Goal: Information Seeking & Learning: Learn about a topic

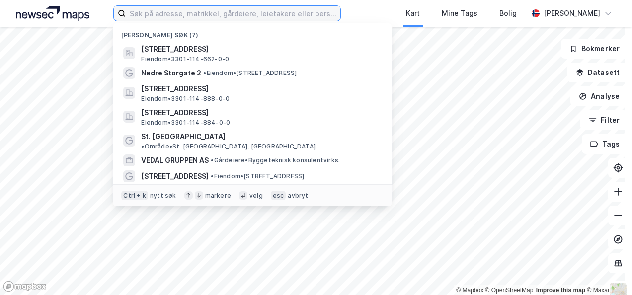
click at [233, 15] on input at bounding box center [233, 13] width 214 height 15
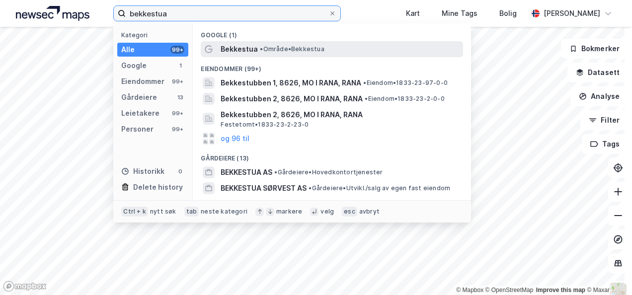
type input "bekkestua"
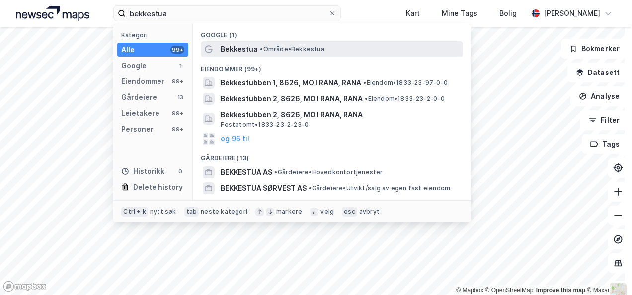
click at [261, 47] on span "•" at bounding box center [261, 48] width 3 height 7
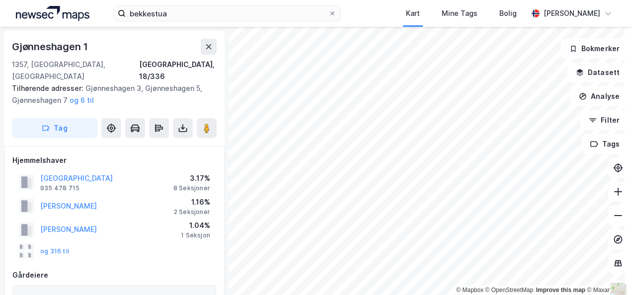
click at [343, 295] on html "bekkestua Kart Mine Tags [PERSON_NAME] © Mapbox © OpenStreetMap Improve this ma…" at bounding box center [316, 147] width 632 height 295
click at [273, 295] on html "bekkestua Kart Mine Tags [PERSON_NAME] © Mapbox © OpenStreetMap Improve this ma…" at bounding box center [316, 147] width 632 height 295
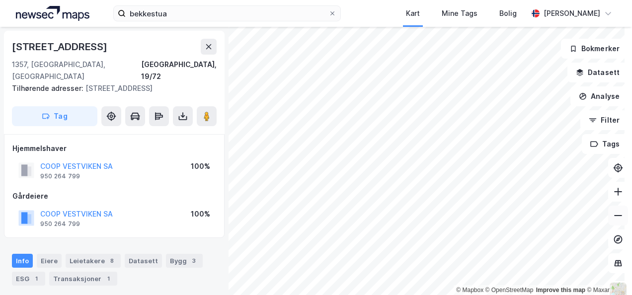
click at [613, 221] on button at bounding box center [618, 216] width 20 height 20
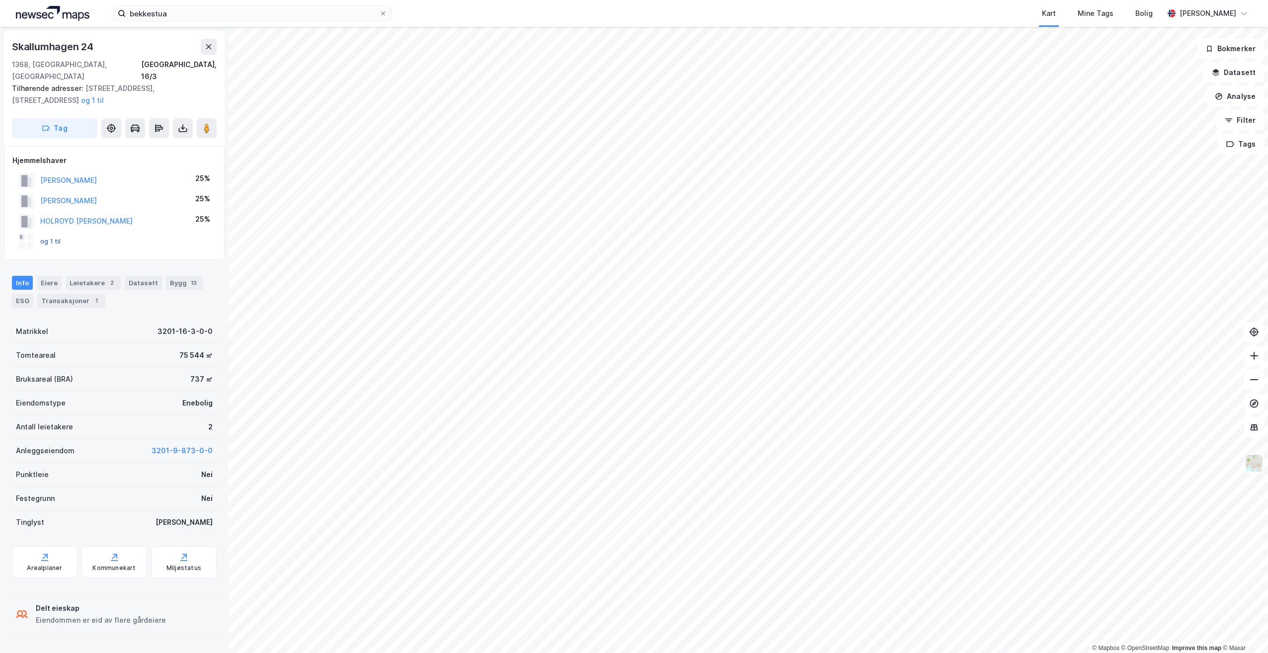
click at [0, 0] on button "og 1 til" at bounding box center [0, 0] width 0 height 0
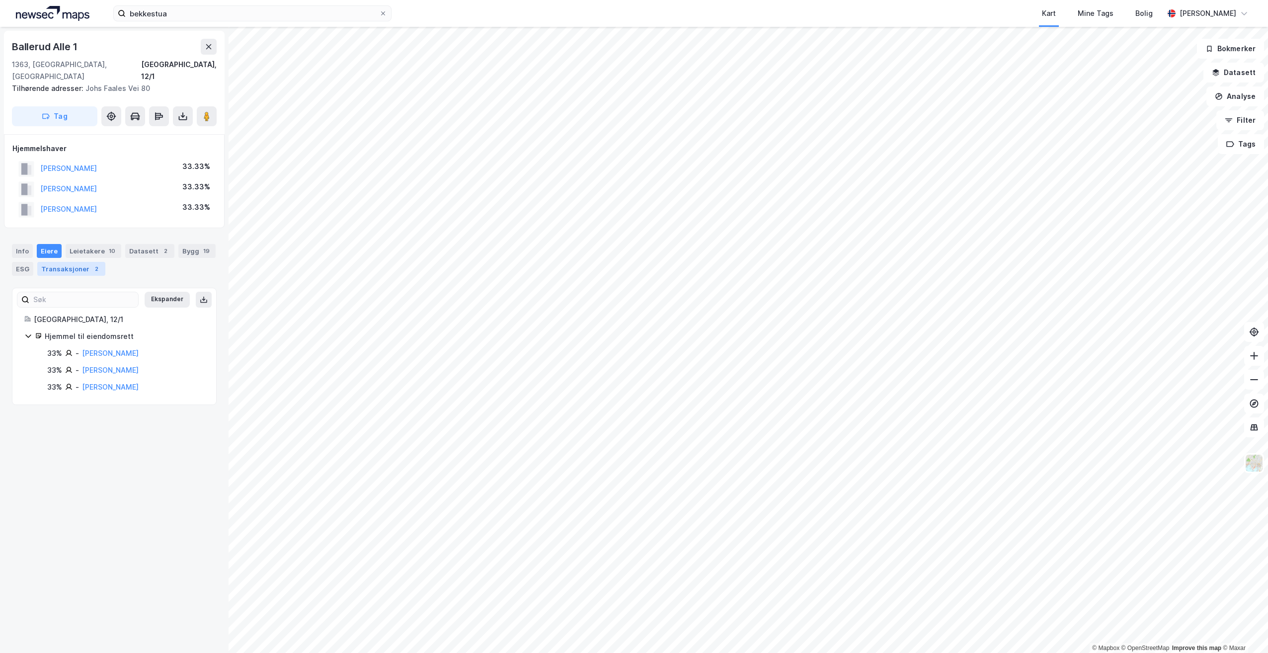
click at [85, 262] on div "Transaksjoner 2" at bounding box center [71, 269] width 68 height 14
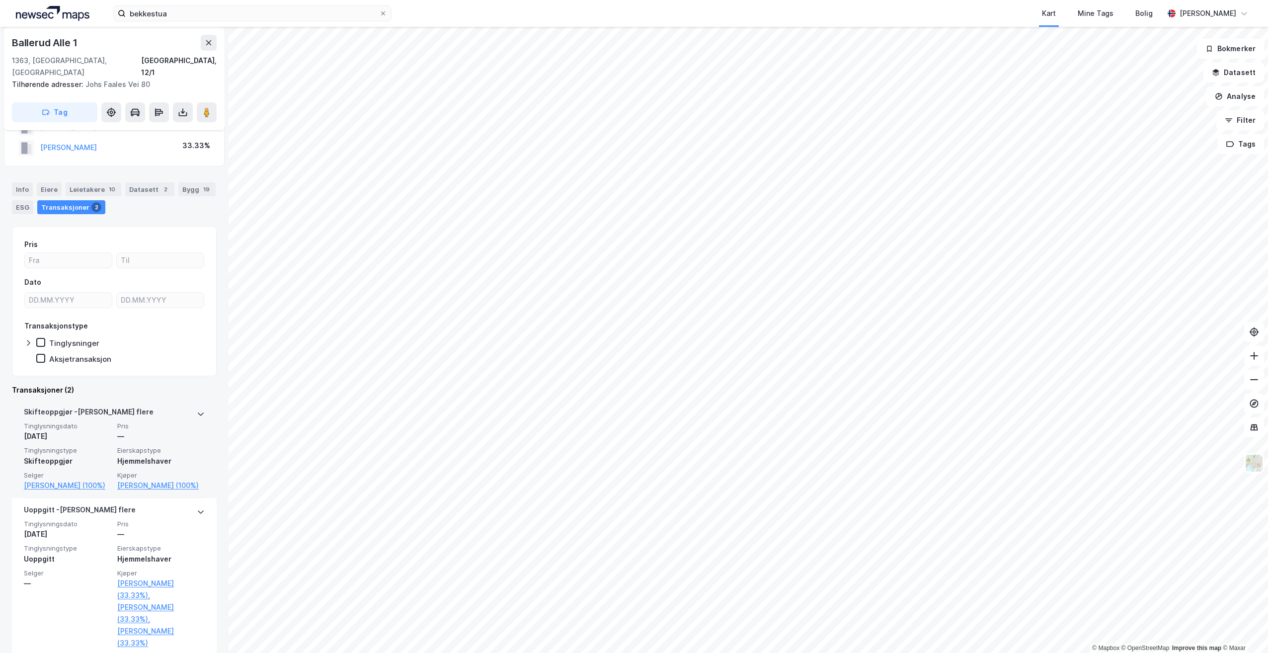
scroll to position [64, 0]
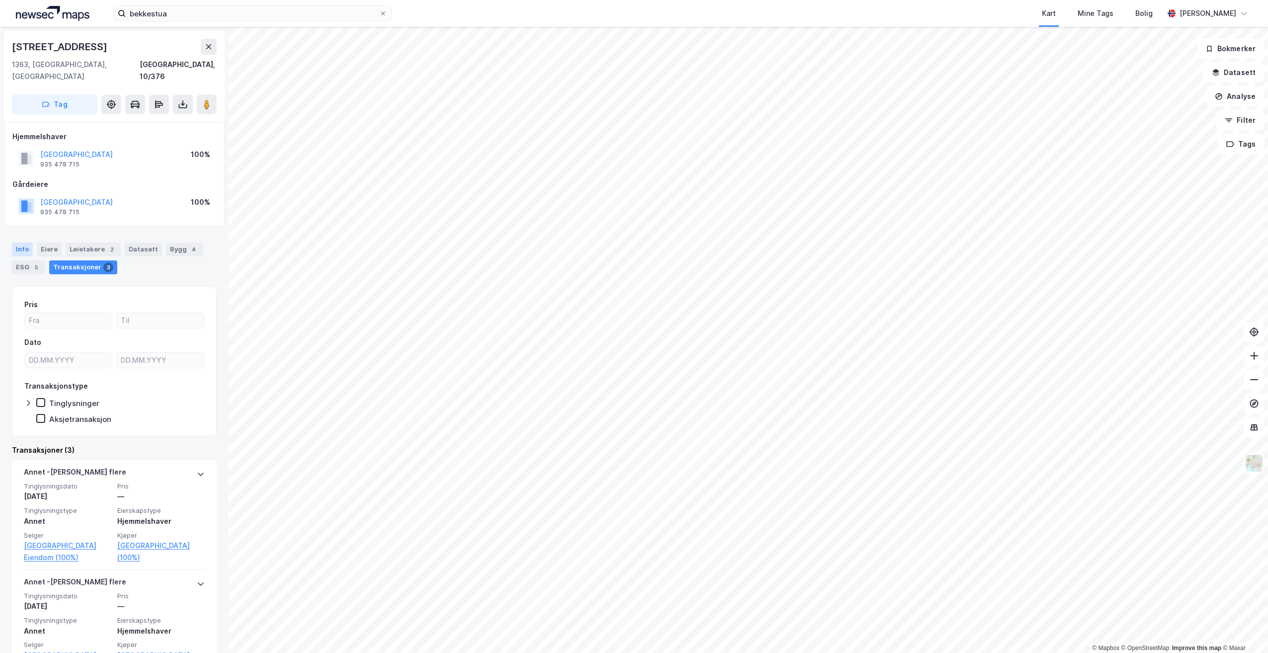
click at [22, 243] on div "Info" at bounding box center [22, 250] width 21 height 14
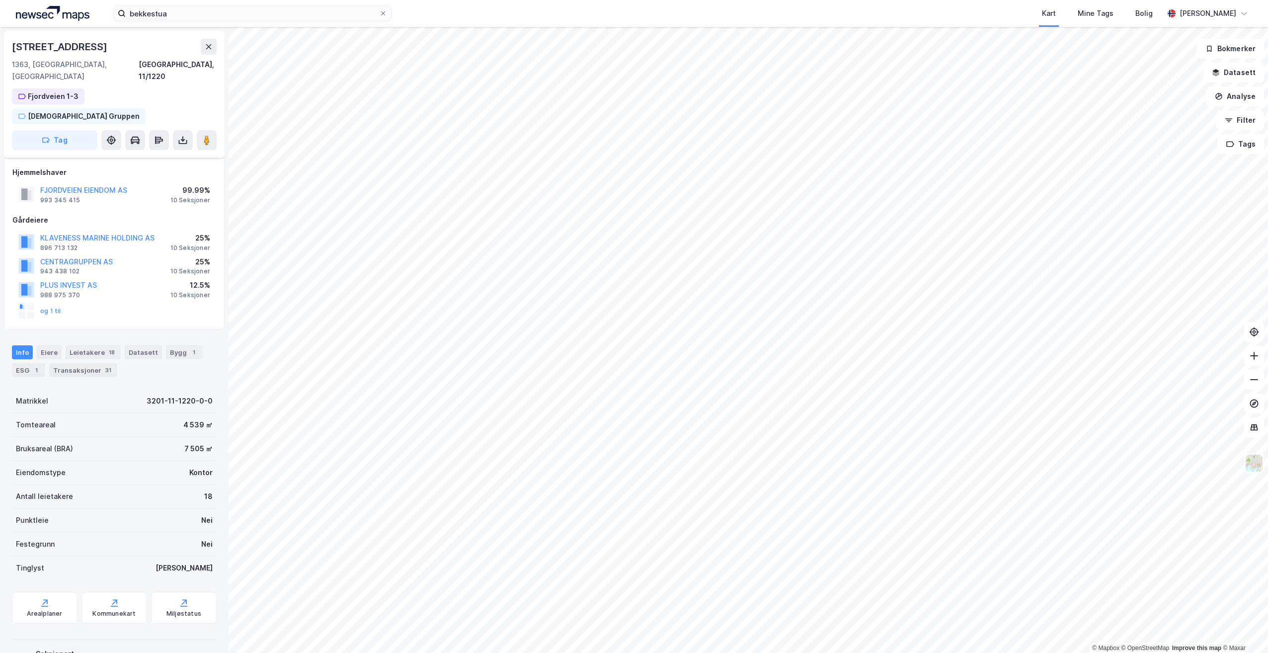
scroll to position [11, 0]
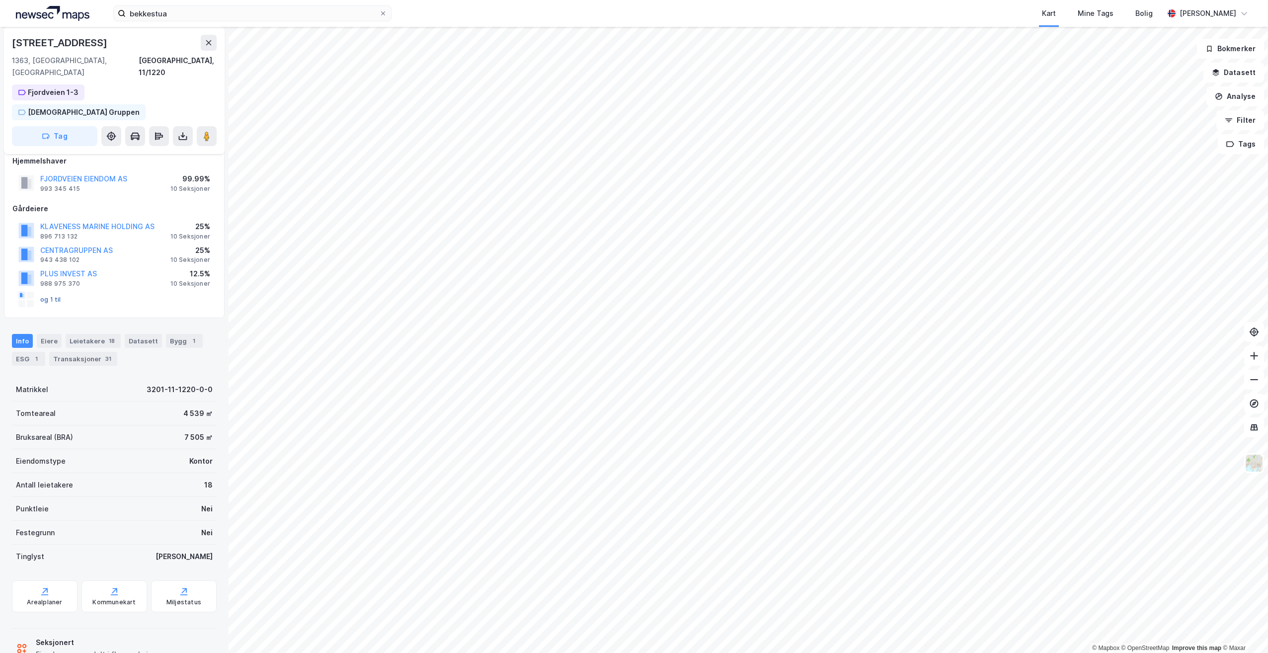
click at [0, 0] on button "og 1 til" at bounding box center [0, 0] width 0 height 0
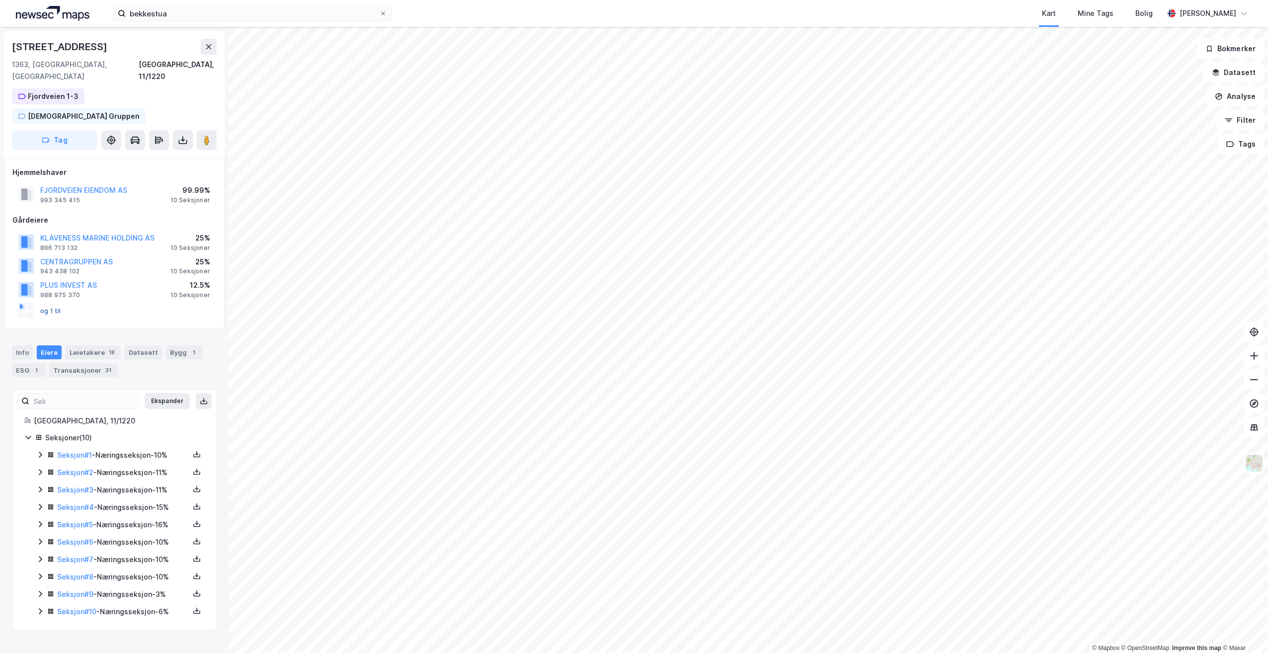
click at [0, 0] on button "og 1 til" at bounding box center [0, 0] width 0 height 0
click at [21, 295] on rect at bounding box center [21, 307] width 2 height 4
click at [0, 0] on button "og 1 til" at bounding box center [0, 0] width 0 height 0
drag, startPoint x: 91, startPoint y: 319, endPoint x: 71, endPoint y: 320, distance: 20.4
click at [89, 295] on div "Leietakere 18" at bounding box center [93, 352] width 55 height 14
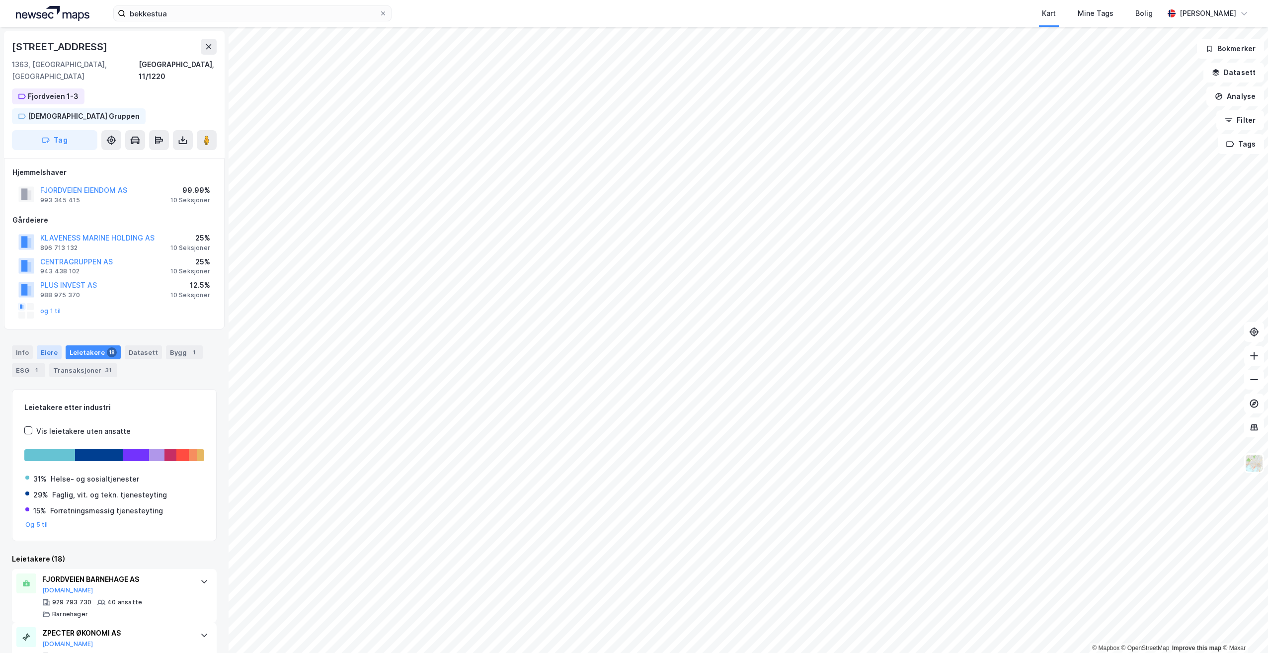
click at [50, 295] on div "Eiere" at bounding box center [49, 352] width 25 height 14
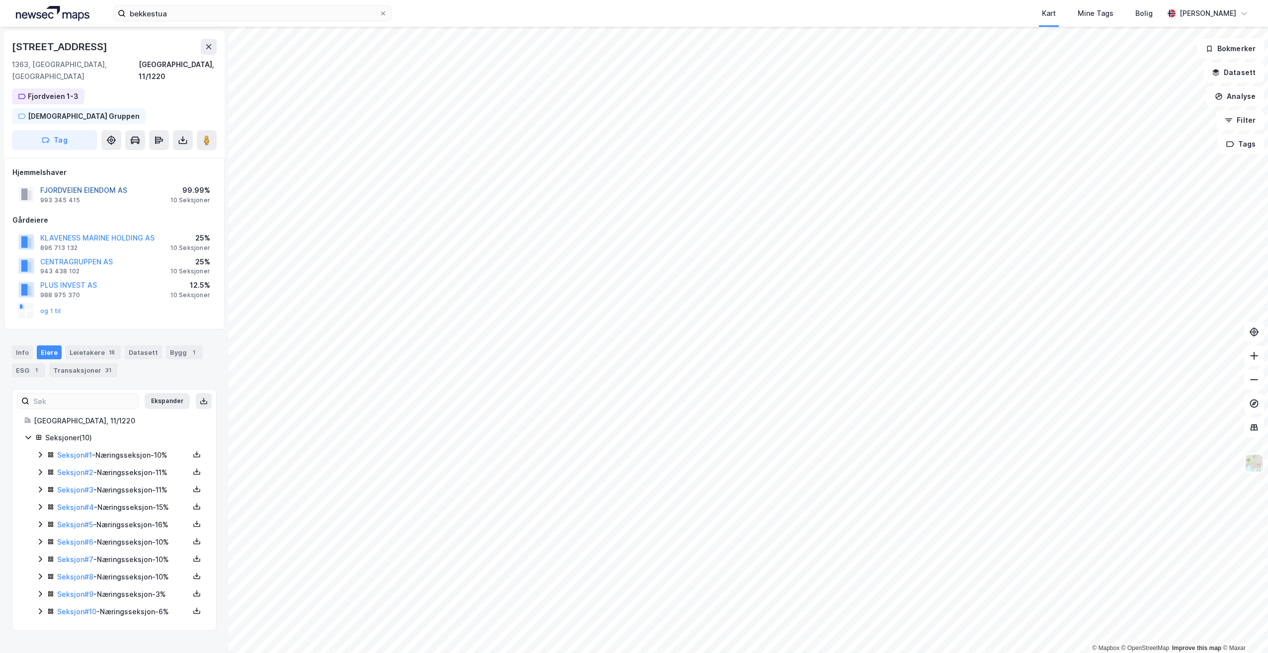
click at [0, 0] on button "FJORDVEIEN EIENDOM AS" at bounding box center [0, 0] width 0 height 0
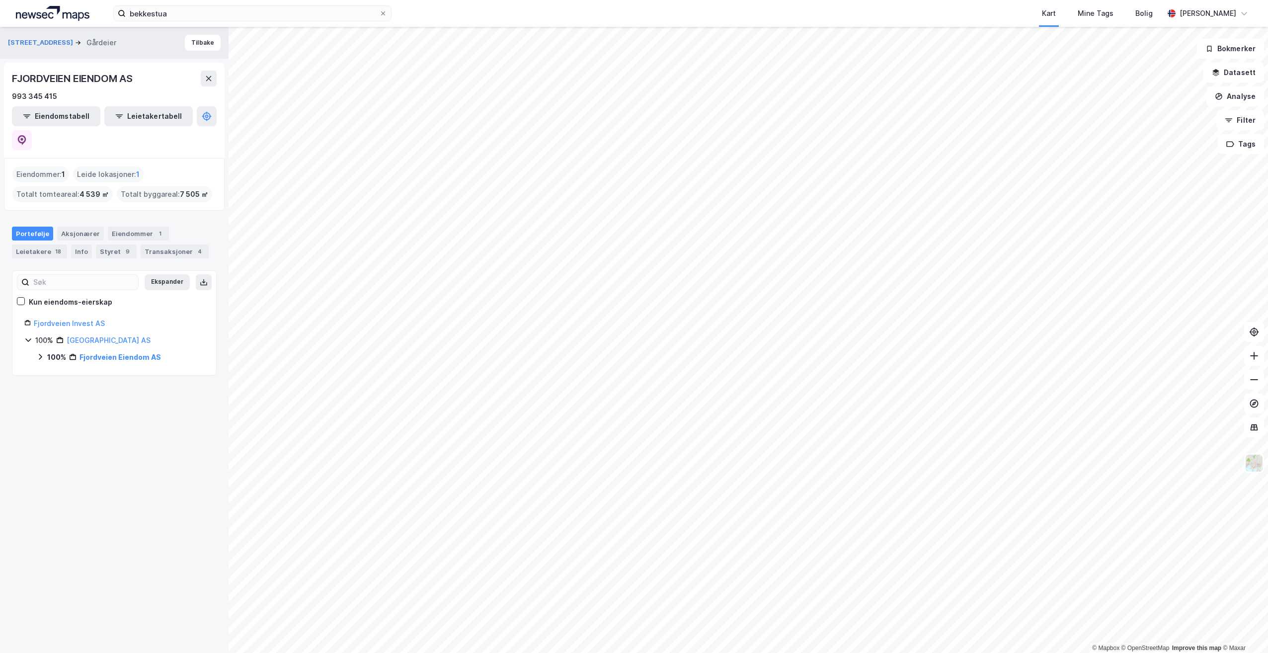
click at [42, 295] on icon at bounding box center [40, 357] width 8 height 8
click at [57, 295] on link "Fjordveien Invest AS" at bounding box center [69, 323] width 71 height 8
click at [84, 227] on div "Aksjonærer" at bounding box center [80, 234] width 47 height 14
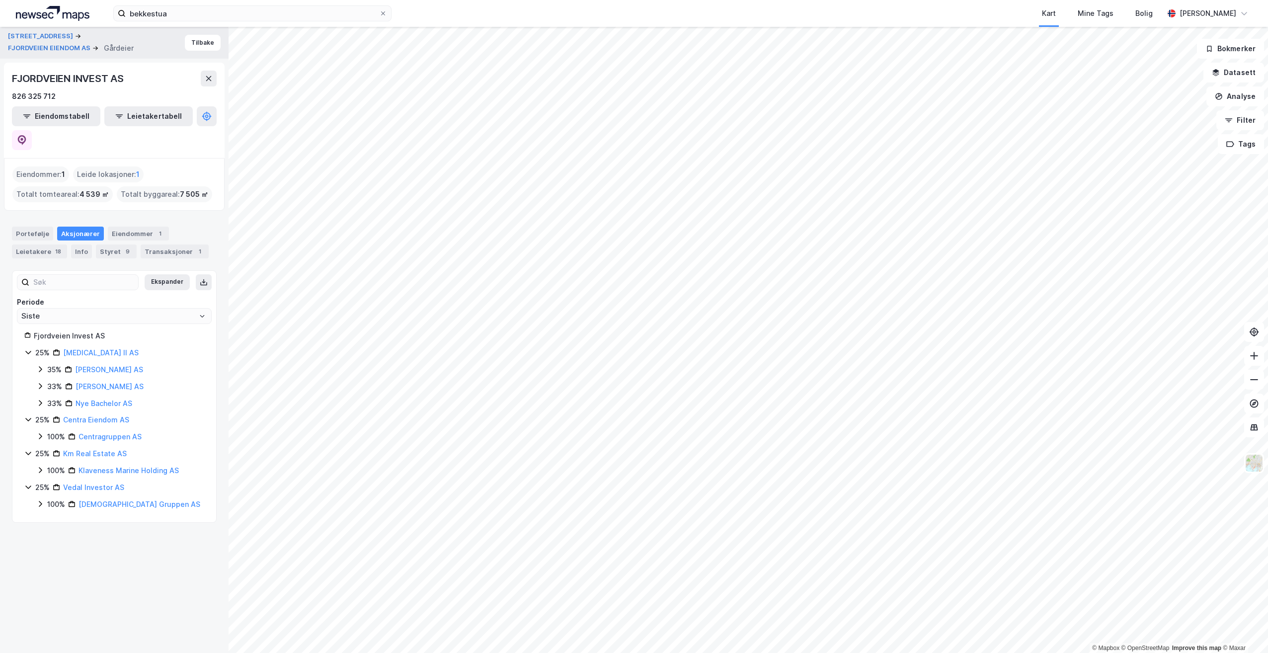
click at [41, 295] on icon at bounding box center [40, 369] width 3 height 6
click at [41, 295] on icon at bounding box center [40, 538] width 8 height 8
click at [49, 295] on icon at bounding box center [52, 555] width 8 height 8
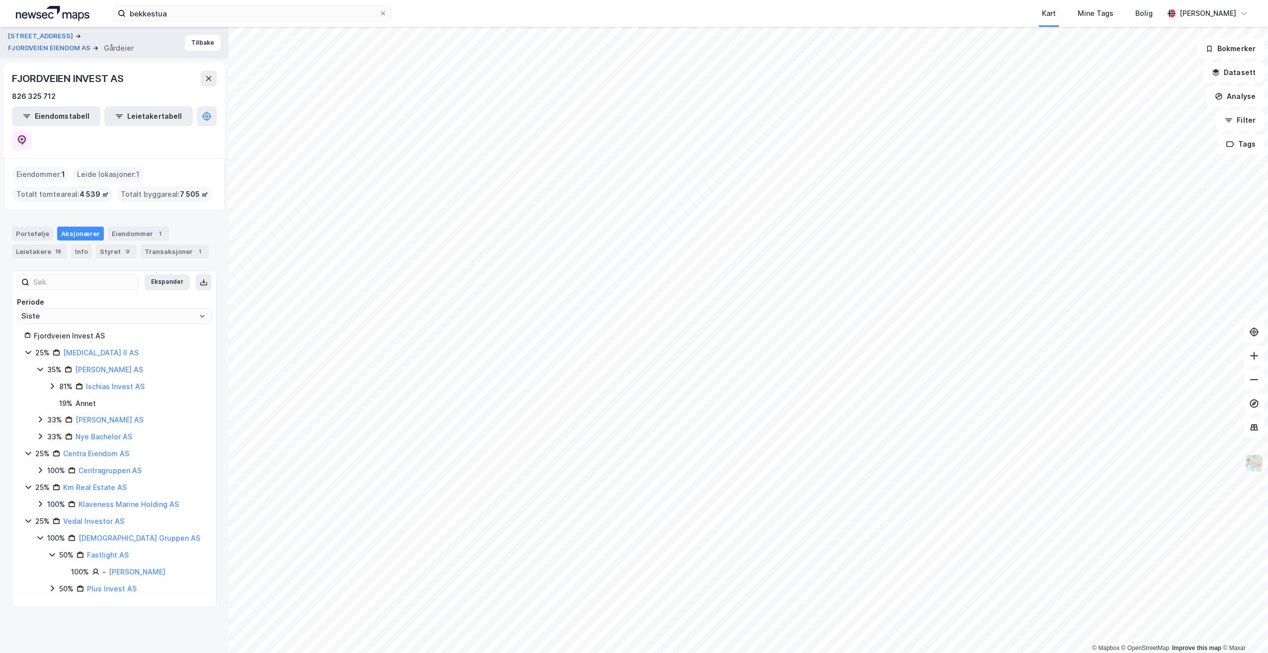
click at [53, 295] on icon at bounding box center [52, 588] width 8 height 8
click at [39, 295] on icon at bounding box center [40, 504] width 8 height 8
click at [54, 295] on icon at bounding box center [52, 521] width 8 height 8
click at [52, 295] on icon at bounding box center [51, 520] width 5 height 3
click at [52, 295] on icon at bounding box center [52, 538] width 3 height 6
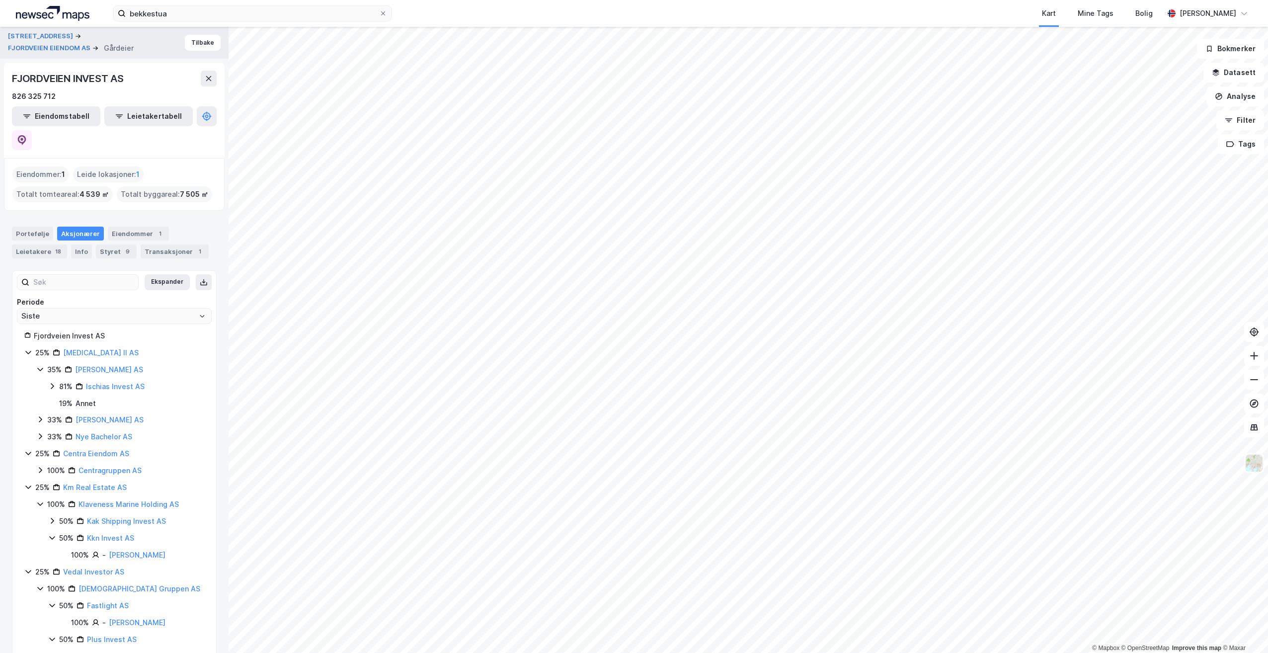
click at [51, 295] on icon at bounding box center [52, 538] width 8 height 8
click at [39, 295] on icon at bounding box center [40, 470] width 8 height 8
click at [38, 295] on icon at bounding box center [40, 470] width 8 height 8
click at [53, 295] on icon at bounding box center [52, 386] width 8 height 8
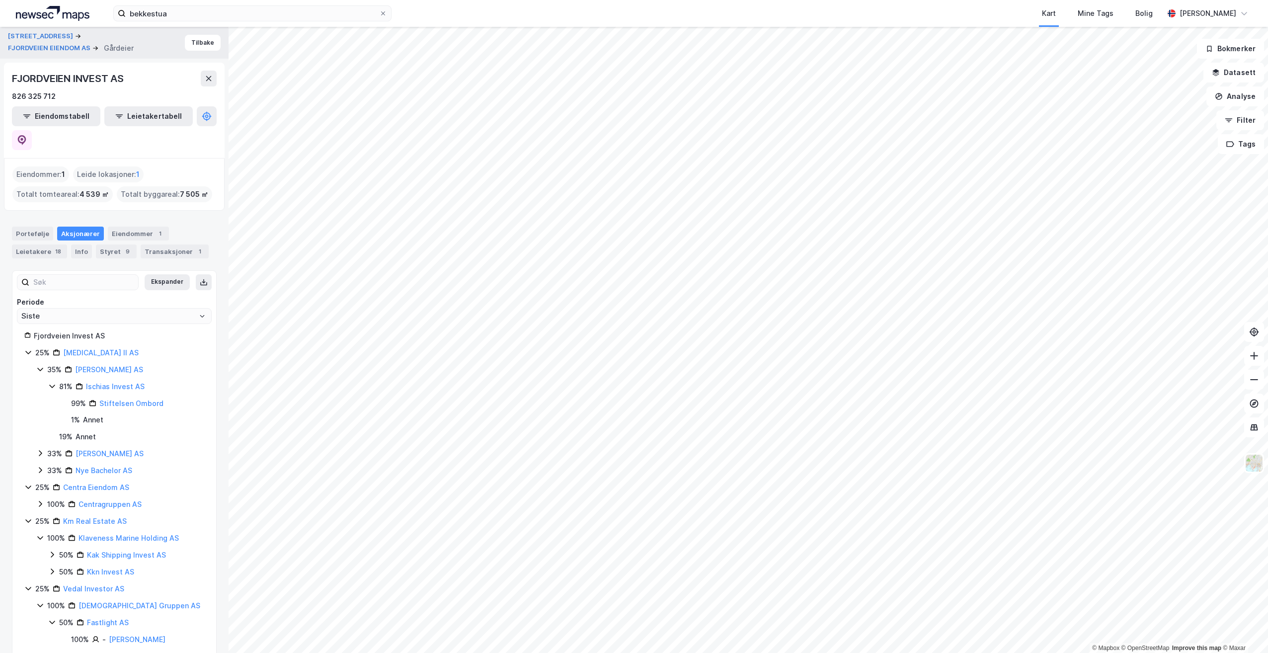
click at [41, 295] on icon at bounding box center [40, 369] width 8 height 8
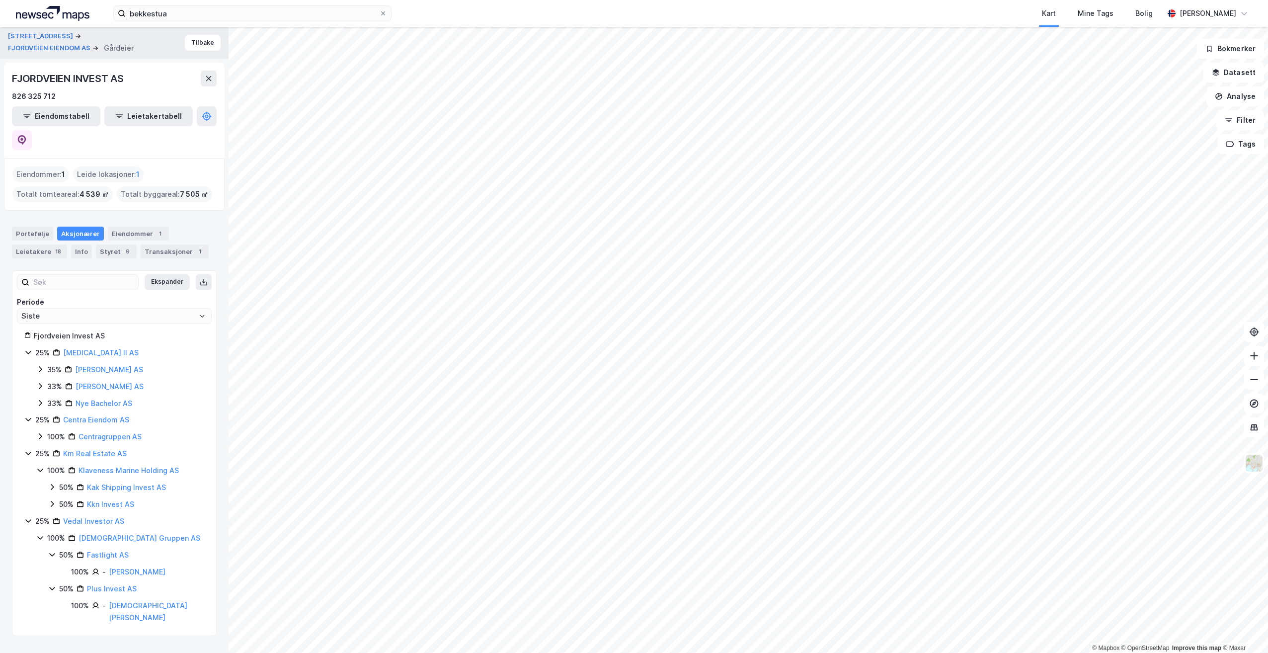
click at [38, 295] on icon at bounding box center [40, 386] width 8 height 8
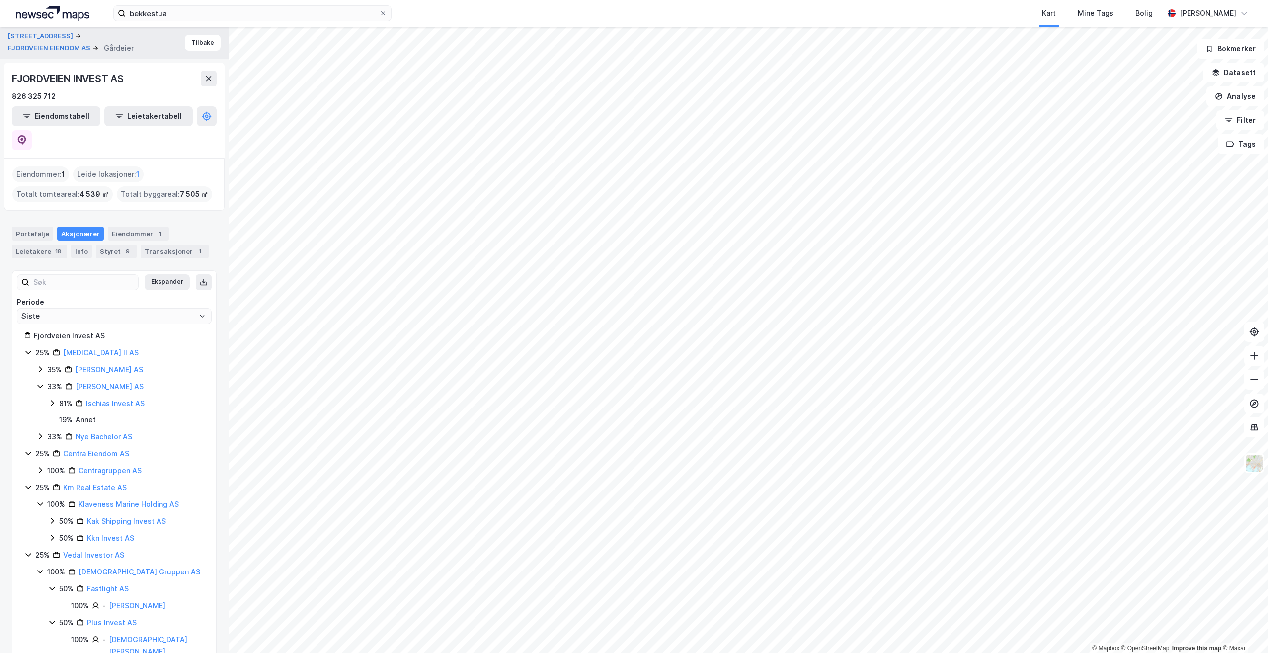
click at [51, 295] on icon at bounding box center [52, 403] width 8 height 8
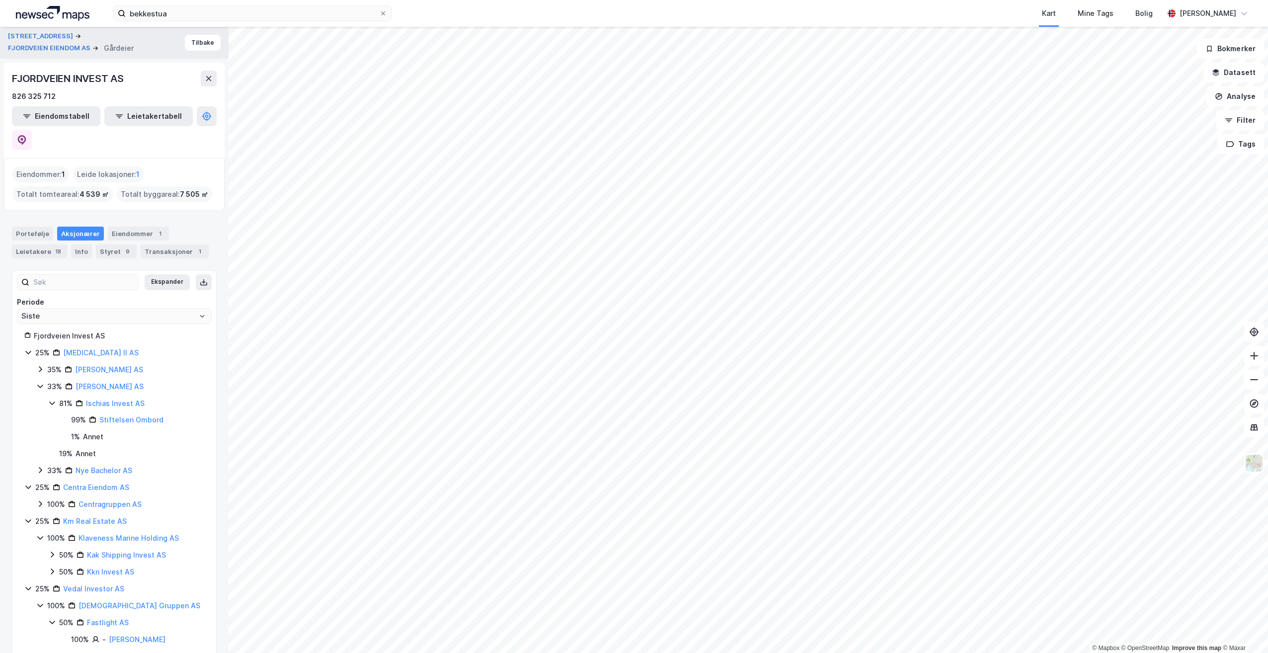
click at [42, 295] on icon at bounding box center [40, 470] width 8 height 8
click at [53, 295] on icon at bounding box center [52, 487] width 8 height 8
click at [55, 295] on icon at bounding box center [52, 521] width 8 height 8
click at [40, 295] on icon at bounding box center [40, 369] width 8 height 8
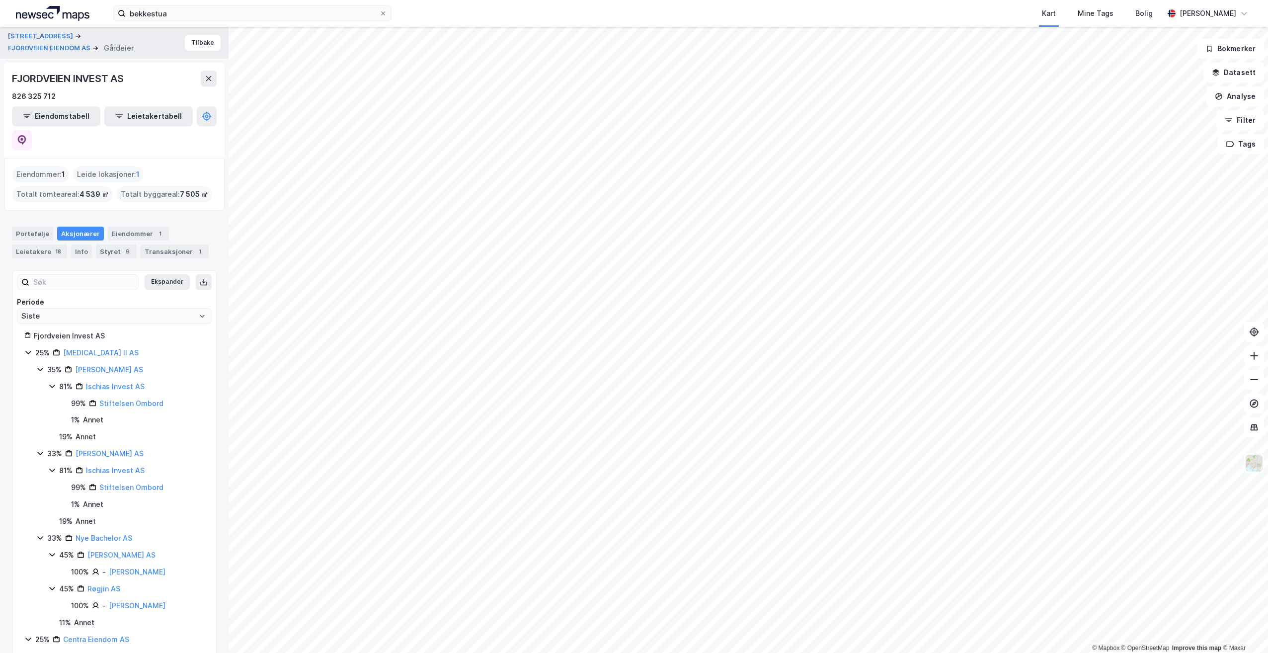
click at [66, 295] on div "19 %" at bounding box center [65, 521] width 13 height 12
click at [80, 295] on div "Annet" at bounding box center [86, 521] width 20 height 12
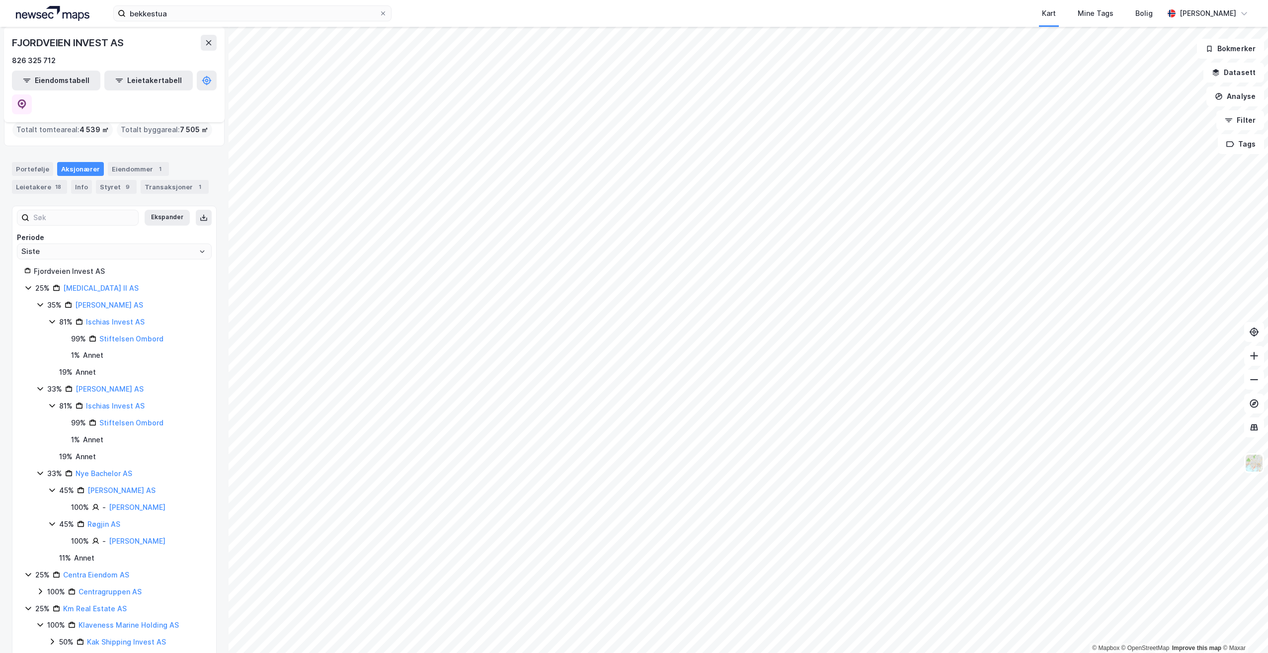
scroll to position [50, 0]
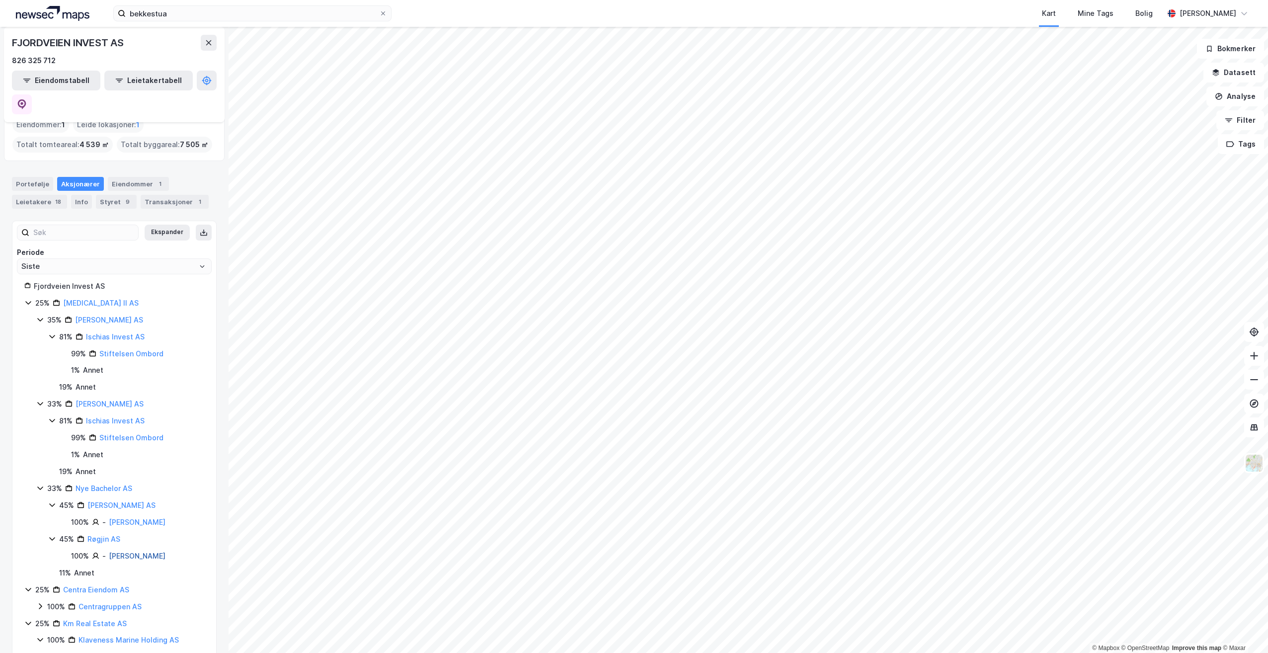
click at [136, 295] on link "[PERSON_NAME]" at bounding box center [137, 556] width 57 height 8
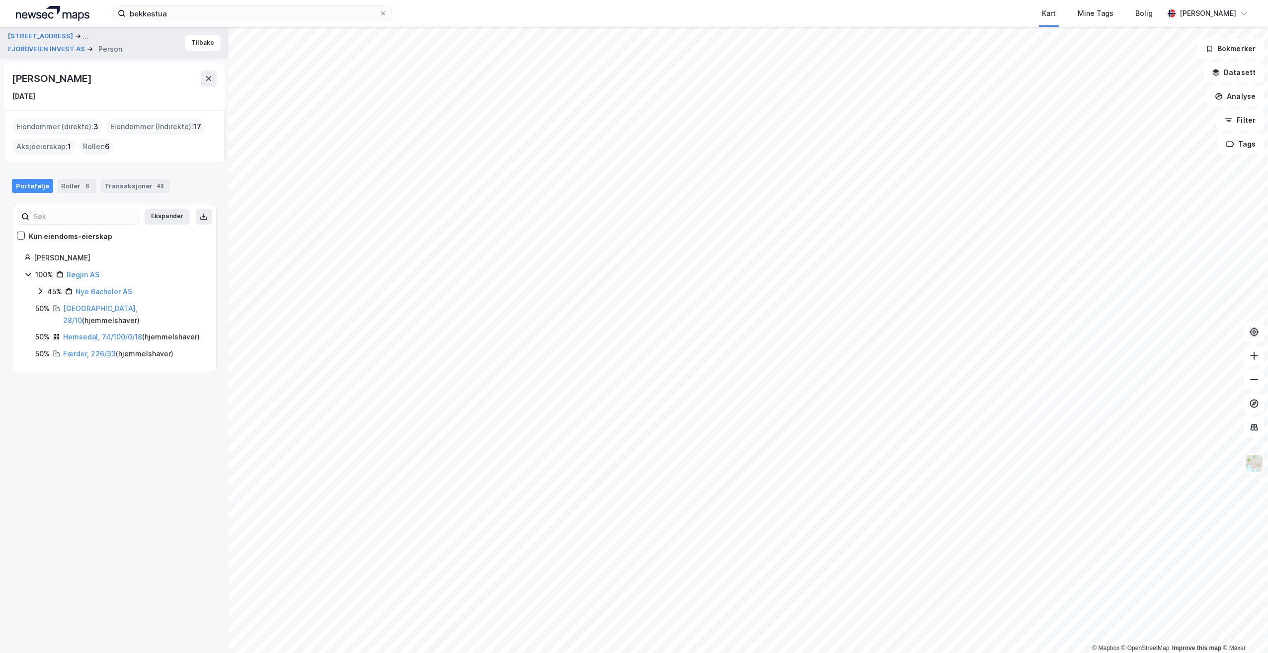
click at [27, 281] on div "100% Røgjin AS 45% Nye Bachelor AS" at bounding box center [114, 283] width 180 height 29
click at [205, 80] on icon at bounding box center [209, 79] width 8 height 8
